Goal: Task Accomplishment & Management: Manage account settings

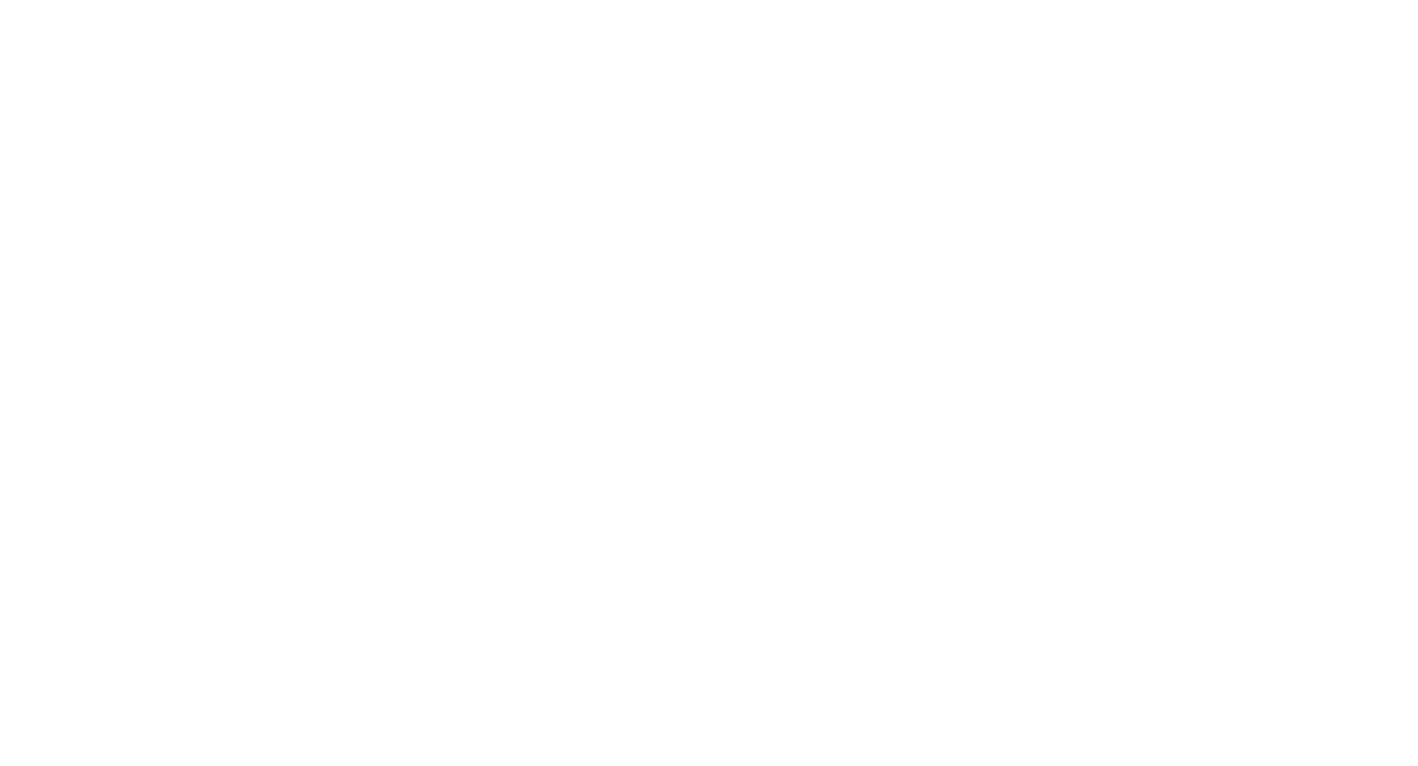
select select "USD"
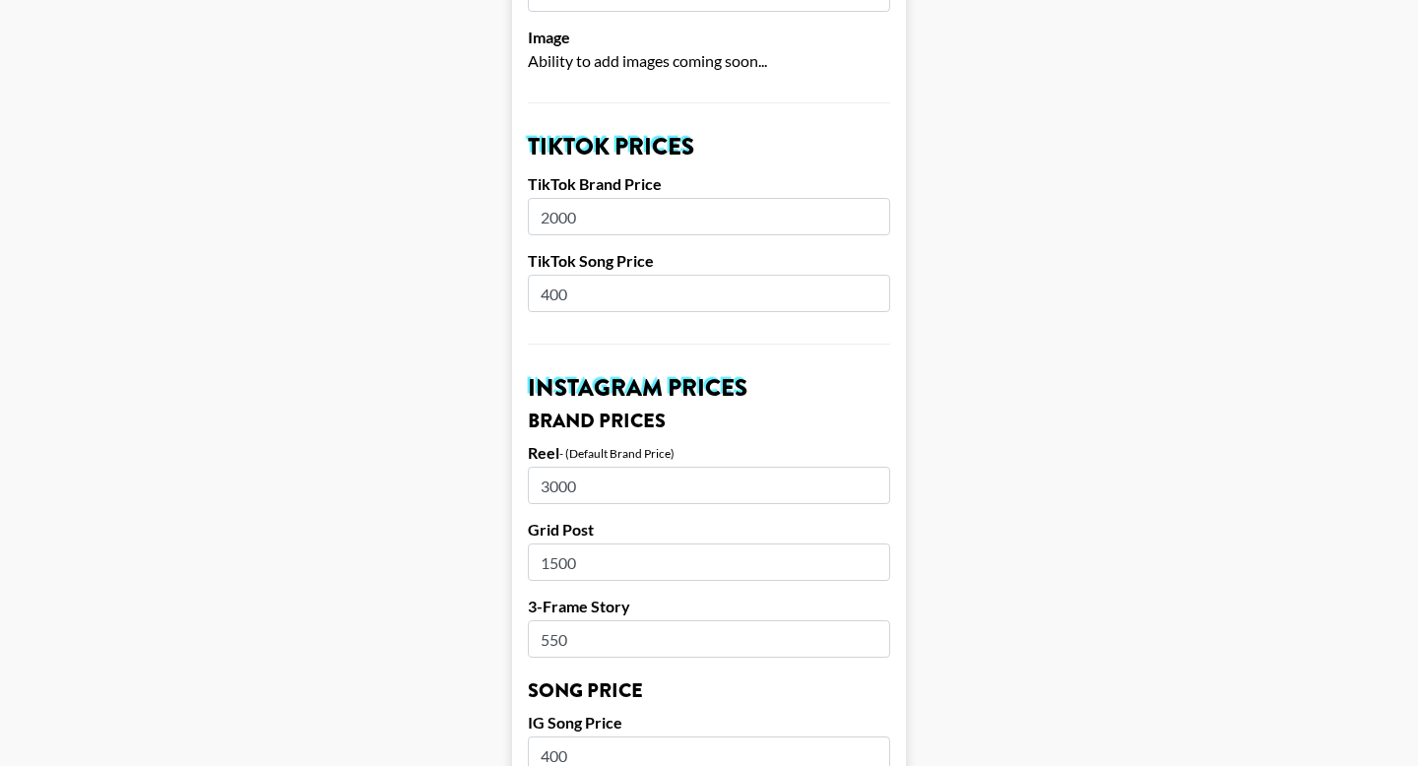
scroll to position [657, 0]
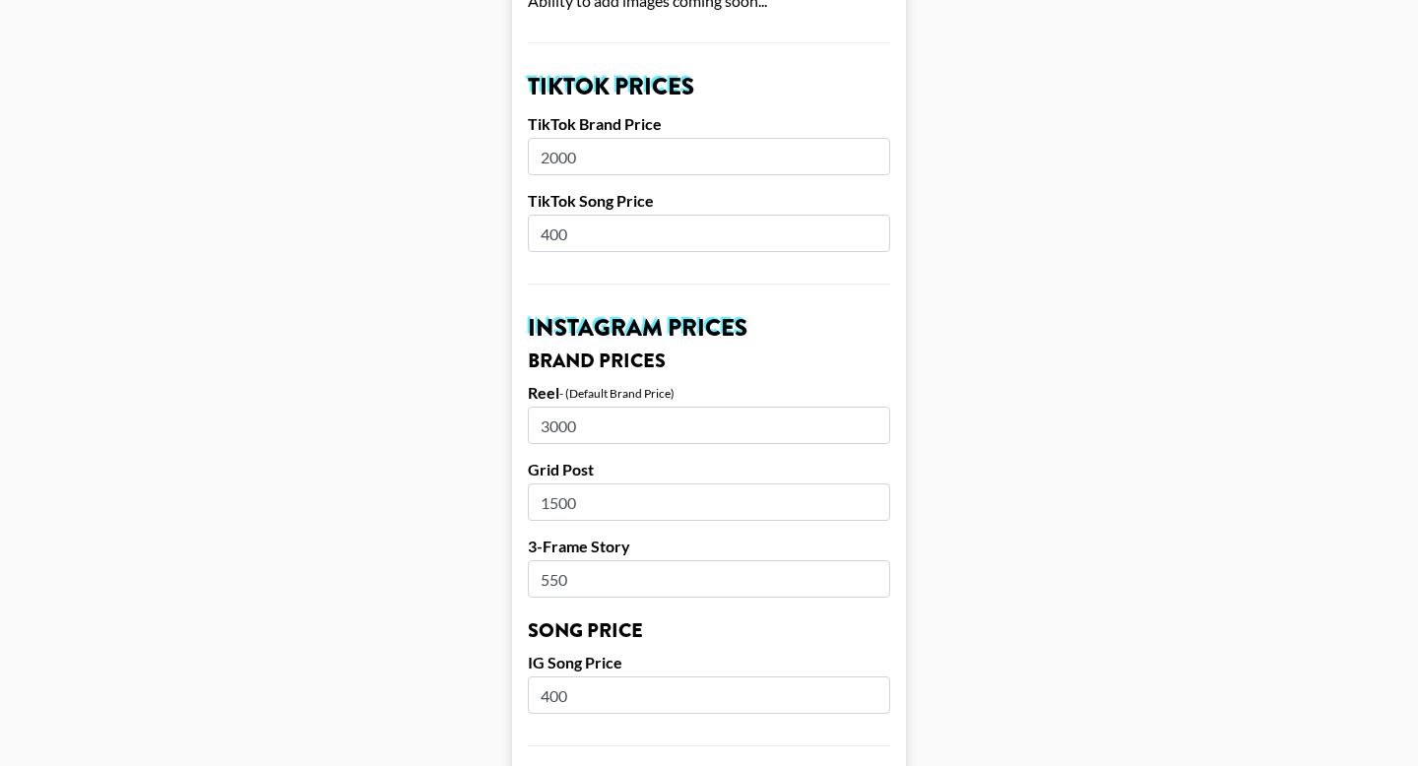
click at [691, 441] on input "3000" at bounding box center [709, 425] width 362 height 37
drag, startPoint x: 648, startPoint y: 427, endPoint x: 427, endPoint y: 425, distance: 220.6
click at [440, 431] on main "Airtable ID: recQ58QCpD51fST5m Manager(s) [EMAIL_ADDRESS][DOMAIN_NAME] ​ TikTok…" at bounding box center [709, 678] width 1386 height 2451
type input "4100"
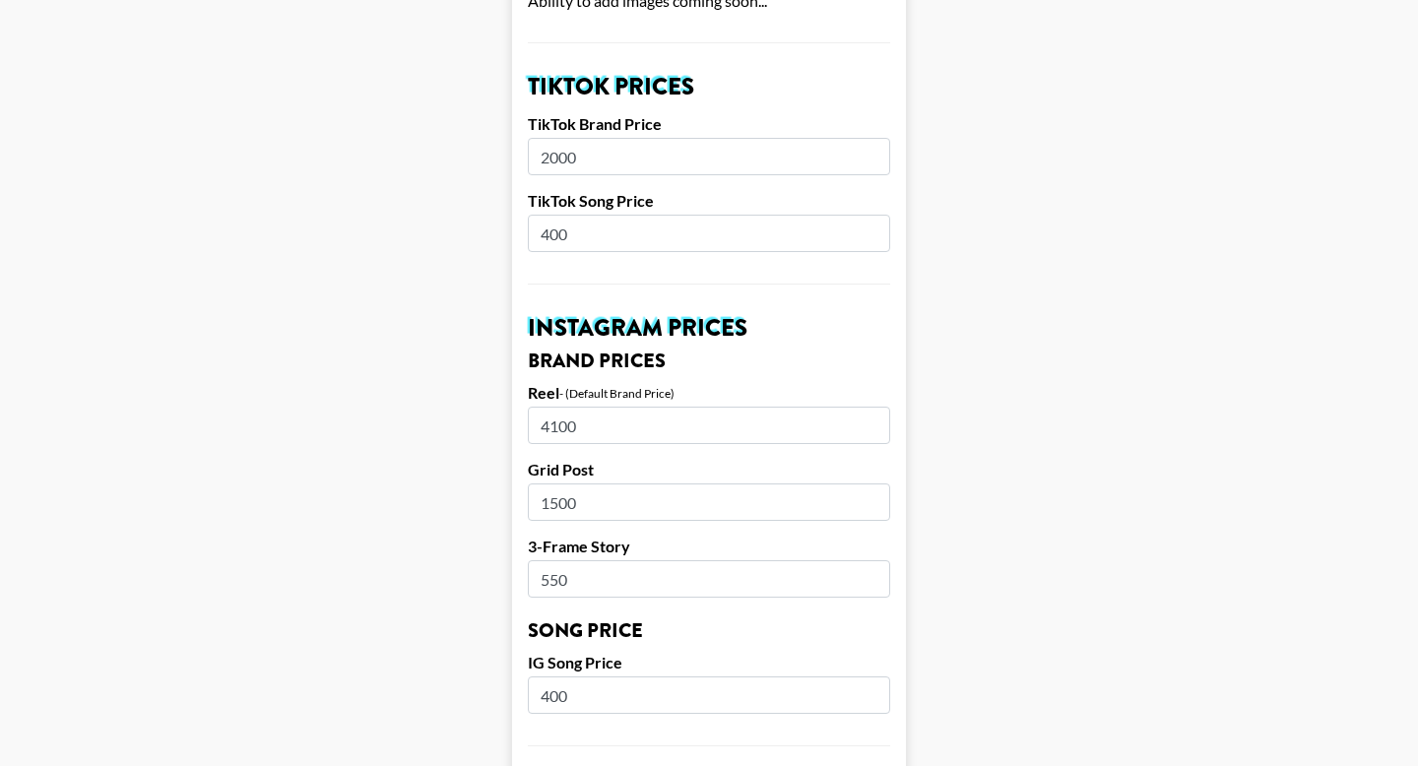
click at [308, 498] on main "Airtable ID: recQ58QCpD51fST5m Manager(s) [EMAIL_ADDRESS][DOMAIN_NAME] ​ TikTok…" at bounding box center [709, 678] width 1386 height 2451
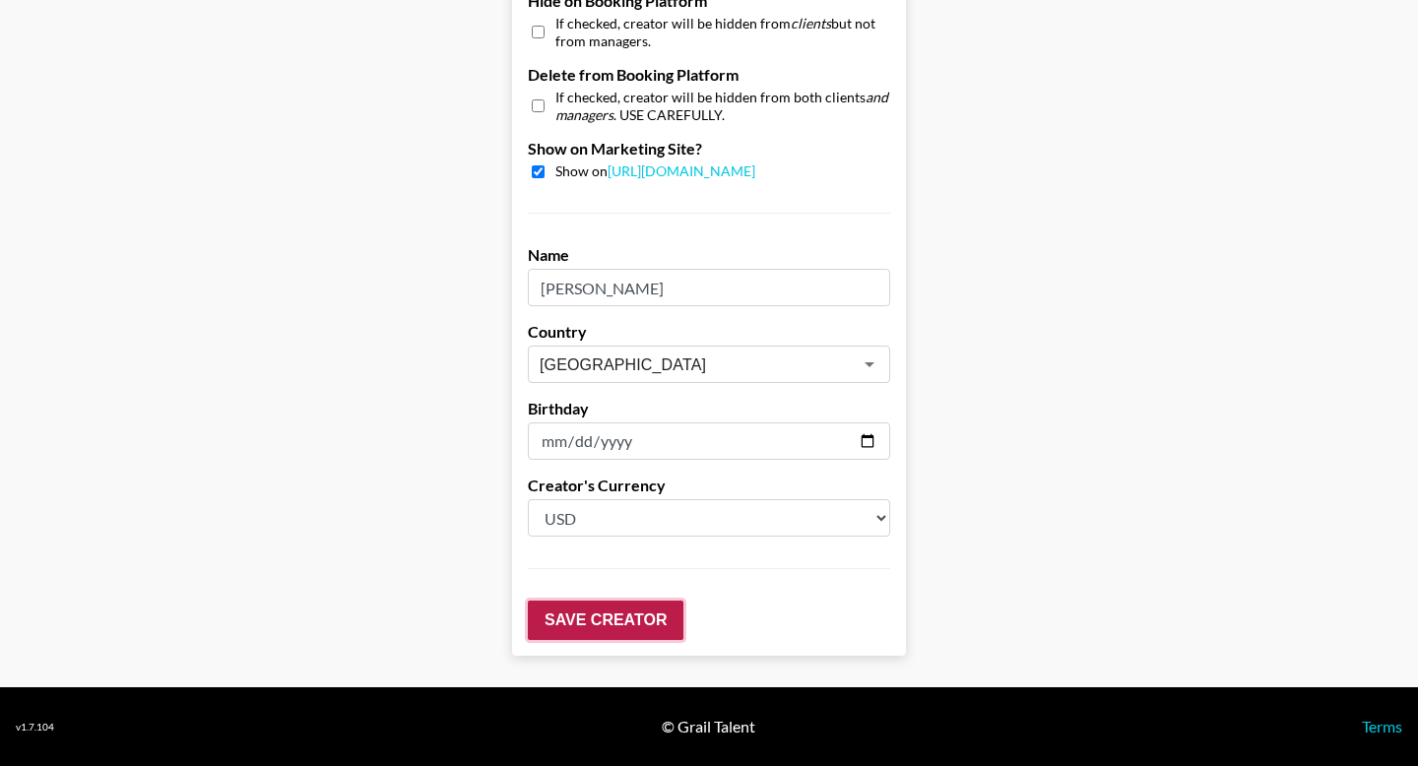
click at [648, 625] on input "Save Creator" at bounding box center [606, 620] width 156 height 39
